Goal: Task Accomplishment & Management: Use online tool/utility

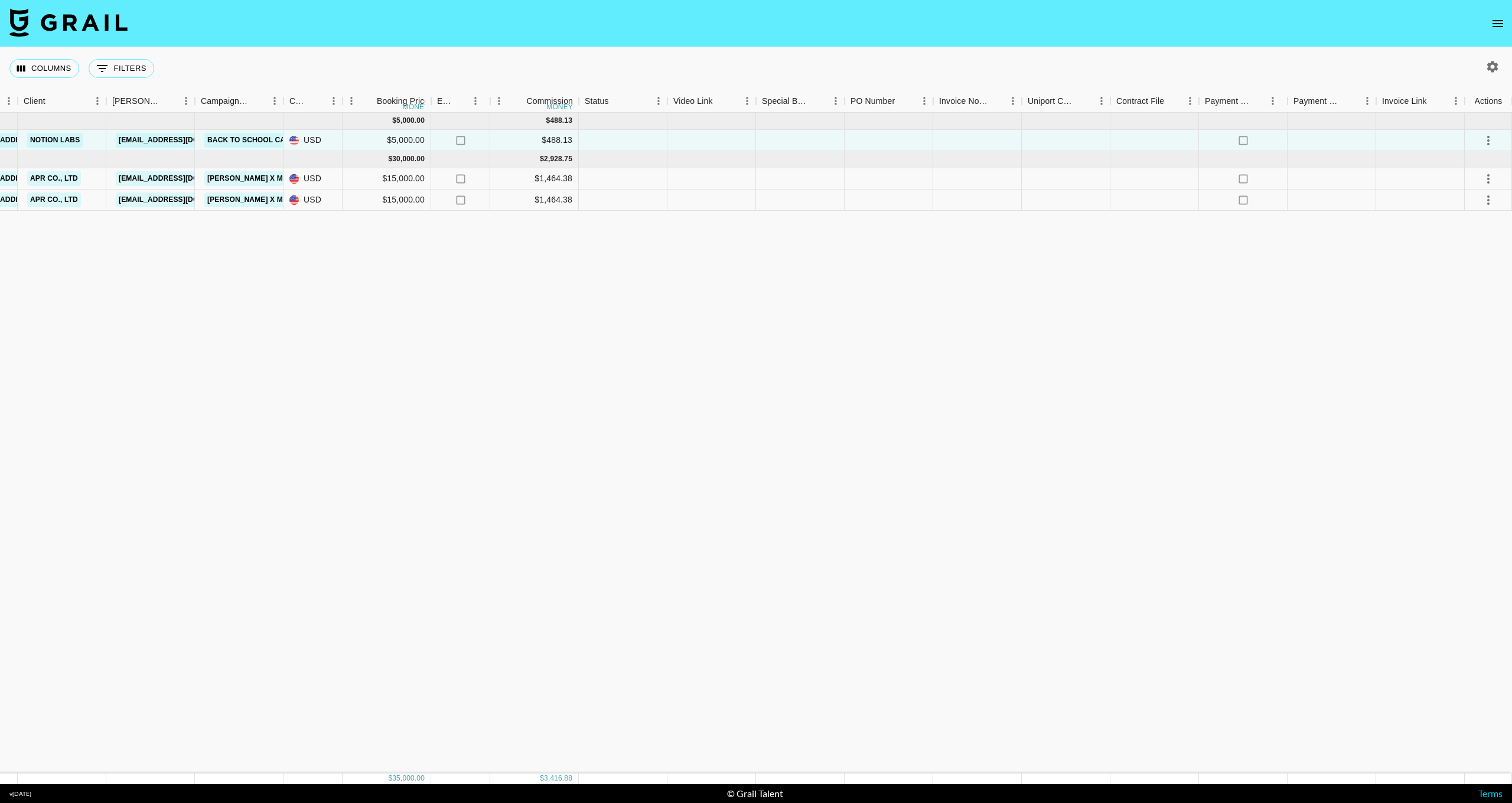
scroll to position [0, 375]
click at [1485, 140] on icon "select merge strategy" at bounding box center [1488, 141] width 14 height 14
click at [1474, 165] on li "Confirm" at bounding box center [1474, 166] width 77 height 22
click at [1158, 265] on div "[DATE] ( 1 ) $ 5,000.00 $ 488.13 rechi4bAOVg2telwm flourishplanner [EMAIL_ADDRE…" at bounding box center [568, 443] width 1887 height 661
click at [1487, 139] on icon "select merge strategy" at bounding box center [1488, 141] width 14 height 14
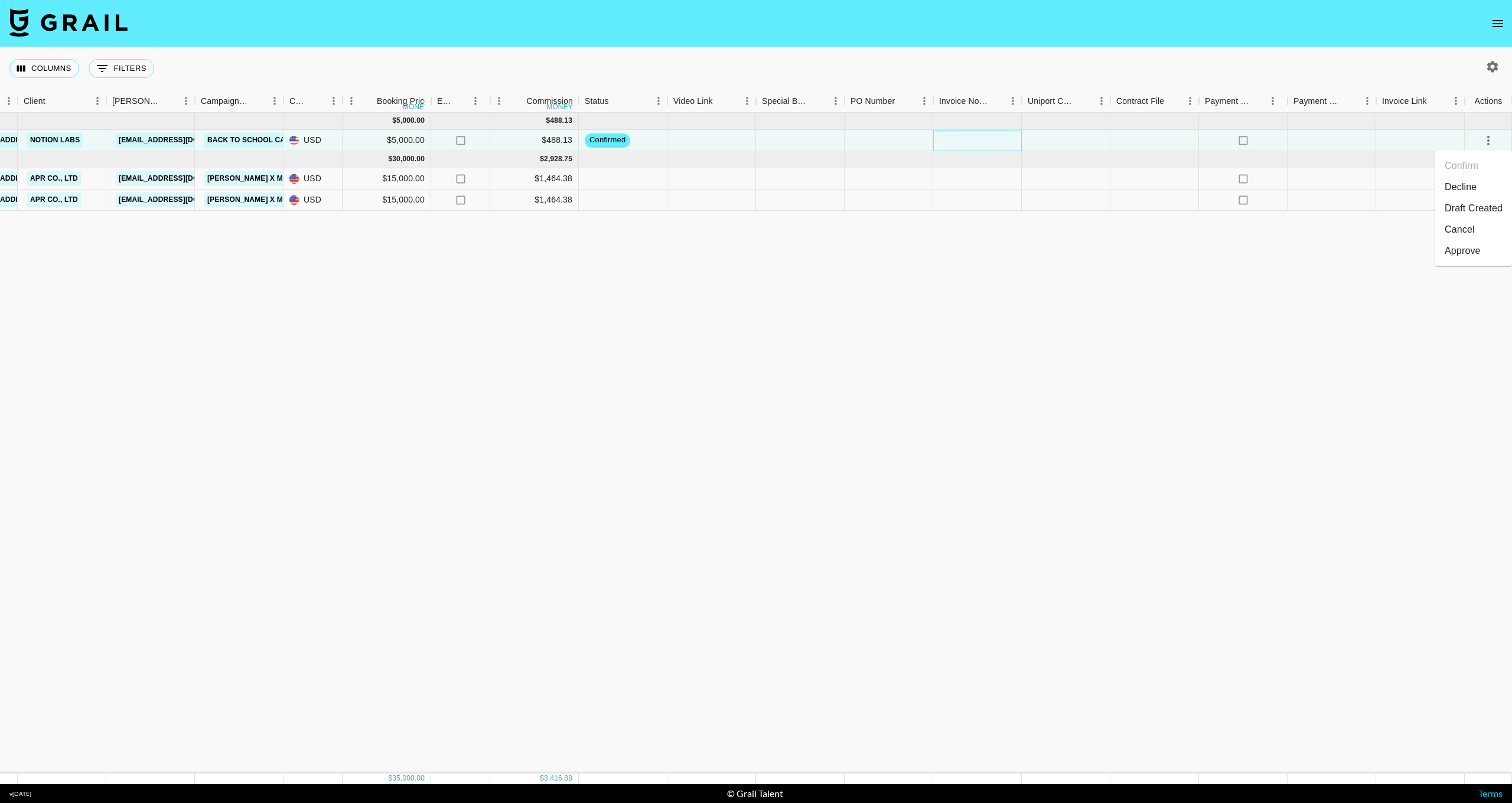
click at [976, 146] on div at bounding box center [977, 140] width 89 height 22
click at [1153, 142] on div at bounding box center [1154, 140] width 89 height 22
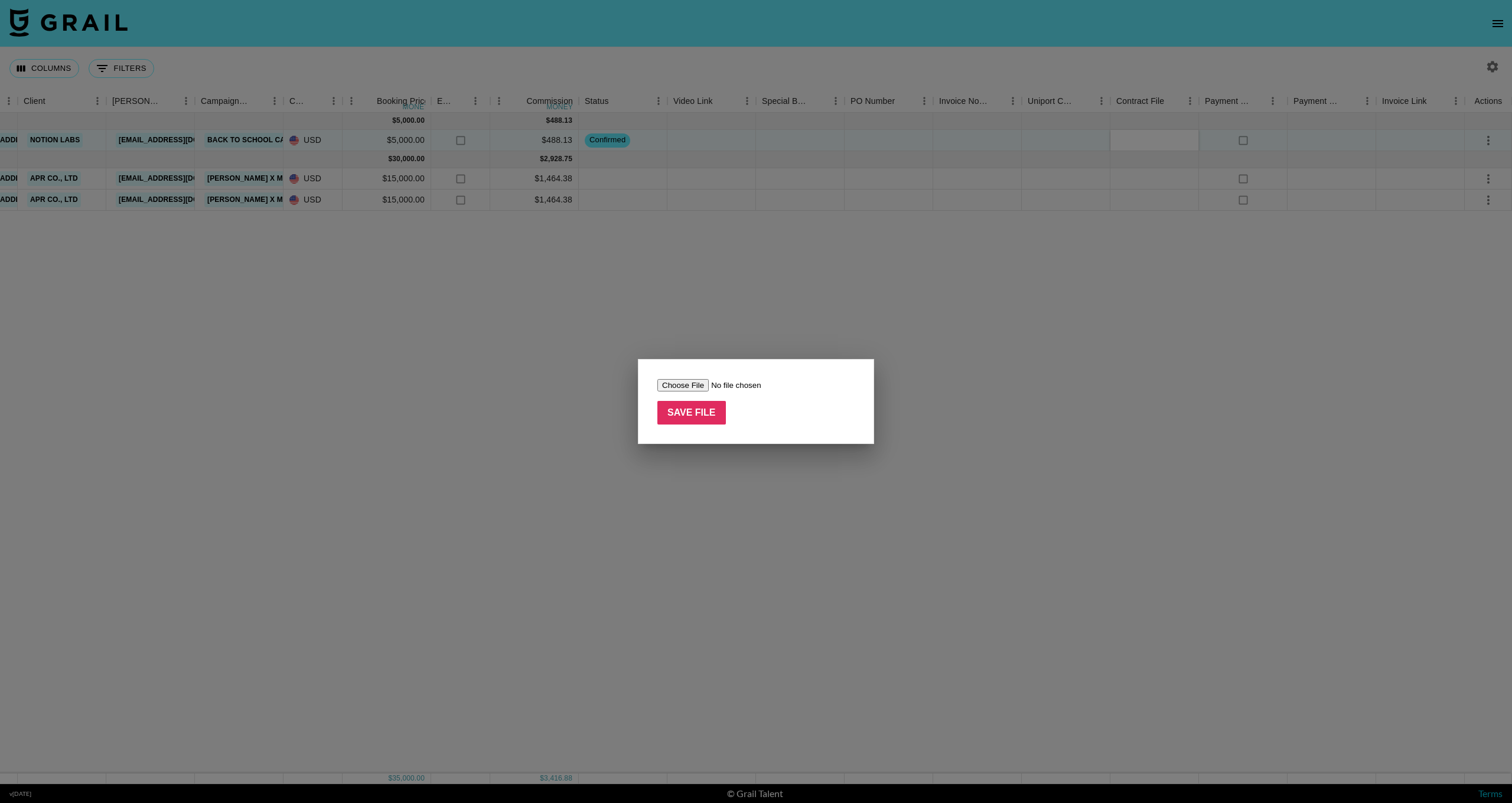
click at [688, 385] on input "file" at bounding box center [732, 386] width 150 height 13
type input "C:\fakepath\Creator Agreement (Flourish Planner LLC and Notion Labs, Inc.).pdf"
click at [708, 421] on input "Save File" at bounding box center [692, 413] width 69 height 24
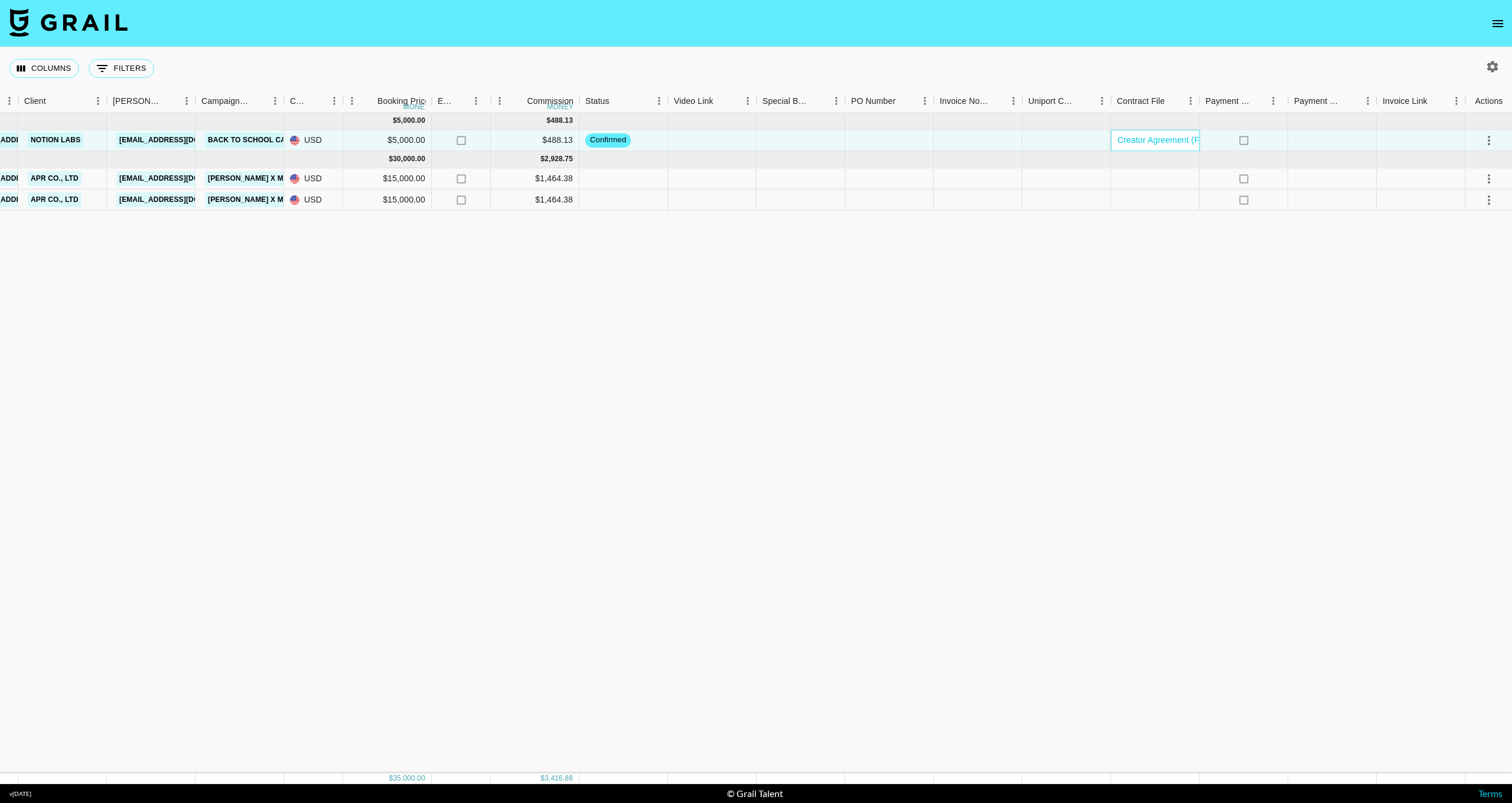
scroll to position [0, 0]
click at [1489, 140] on icon "select merge strategy" at bounding box center [1488, 141] width 2 height 10
click at [1025, 293] on div "[DATE] ( 1 ) $ 5,000.00 $ 488.13 rechi4bAOVg2telwm flourishplanner [EMAIL_ADDRE…" at bounding box center [569, 443] width 1887 height 661
